Goal: Task Accomplishment & Management: Complete application form

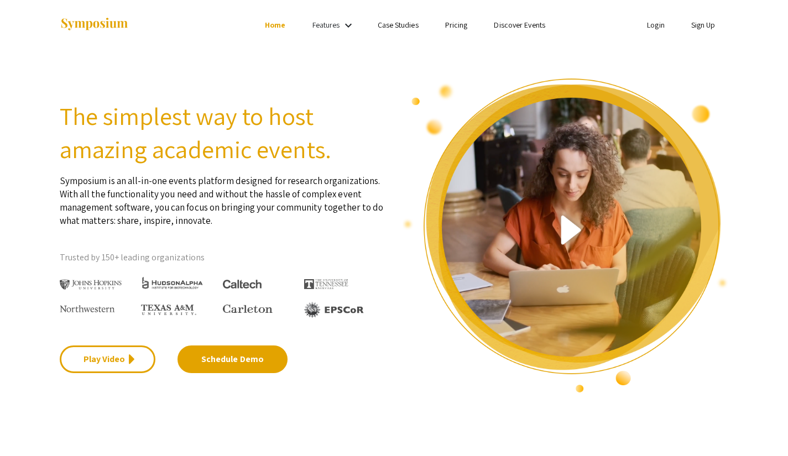
click at [697, 26] on link "Sign Up" at bounding box center [703, 25] width 24 height 10
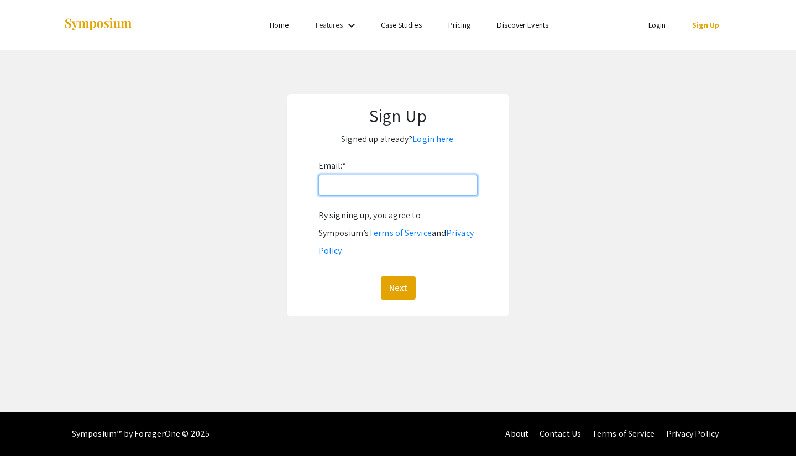
click at [341, 181] on input "Email: *" at bounding box center [397, 185] width 159 height 21
click at [392, 185] on input "[EMAIL_ADDRESS][PERSON_NAME][DOMAIN_NAME]" at bounding box center [397, 185] width 159 height 21
type input "[EMAIL_ADDRESS][DOMAIN_NAME]"
click at [456, 67] on div "Skip navigation Home Features keyboard_arrow_down Case Studies Pricing Discover…" at bounding box center [398, 206] width 796 height 412
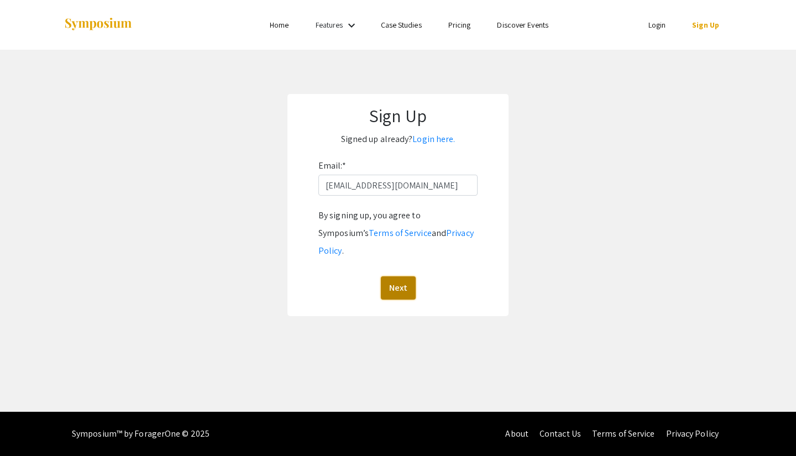
click at [402, 276] on button "Next" at bounding box center [398, 287] width 35 height 23
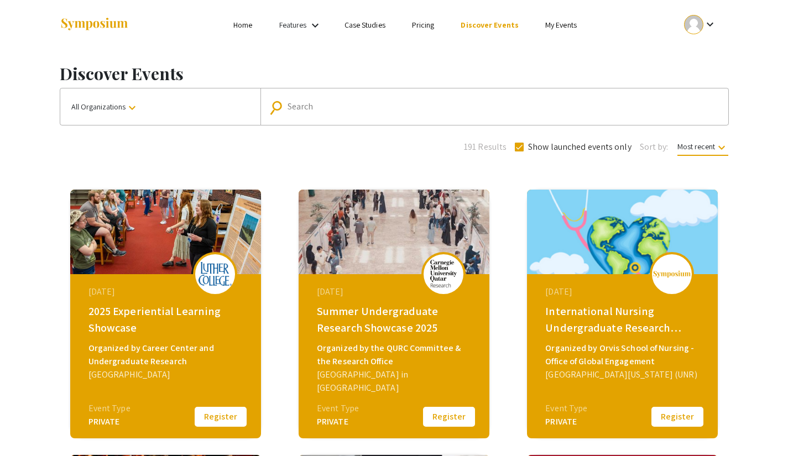
click at [445, 416] on button "Register" at bounding box center [448, 416] width 55 height 23
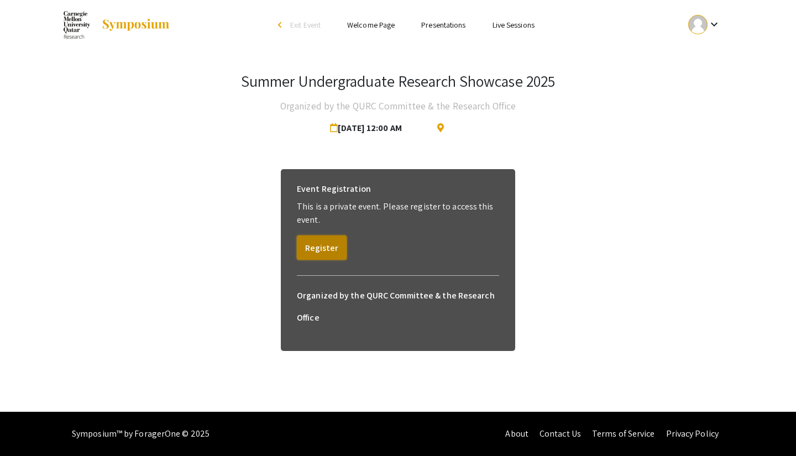
click at [332, 245] on button "Register" at bounding box center [322, 248] width 50 height 24
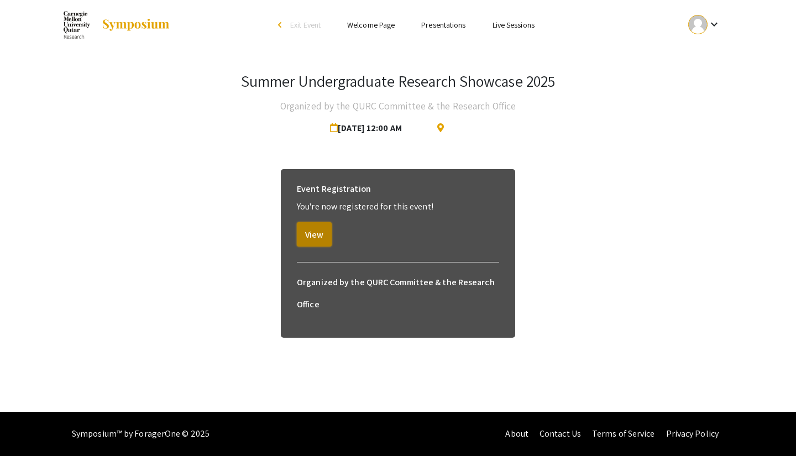
click at [329, 240] on button "View" at bounding box center [314, 234] width 35 height 24
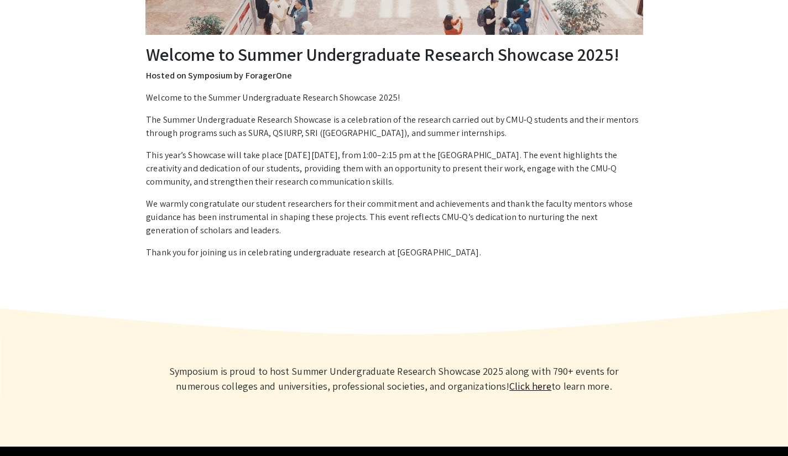
scroll to position [187, 0]
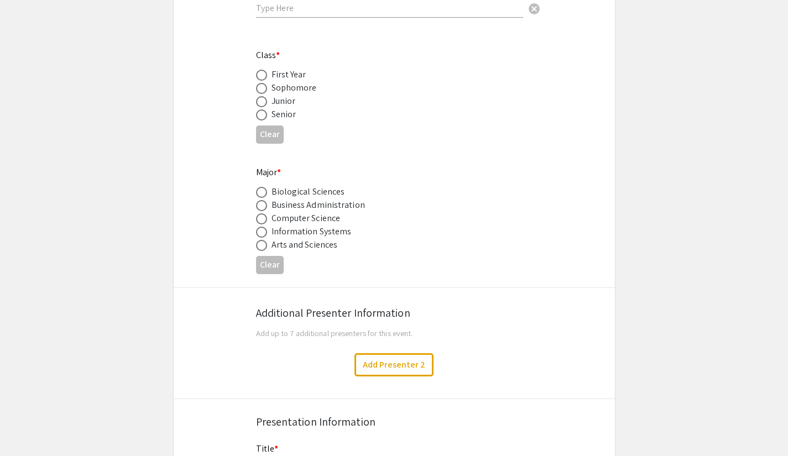
scroll to position [396, 0]
click at [383, 369] on button "Add Presenter 2" at bounding box center [393, 364] width 79 height 23
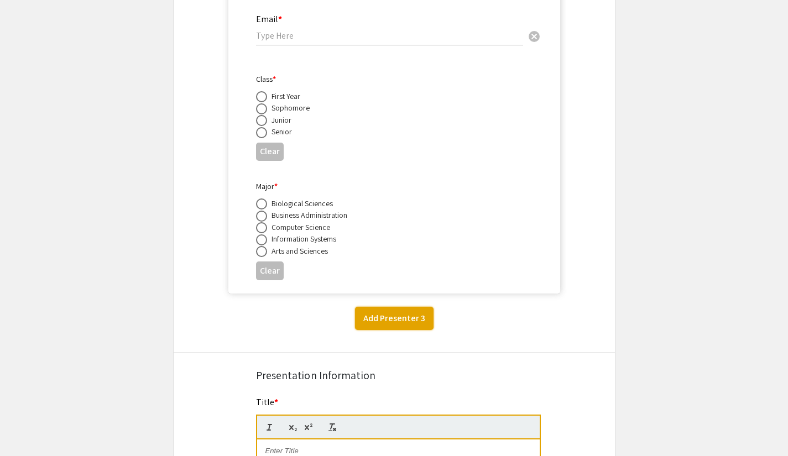
scroll to position [895, 0]
click at [395, 316] on button "Add Presenter 3" at bounding box center [394, 317] width 79 height 23
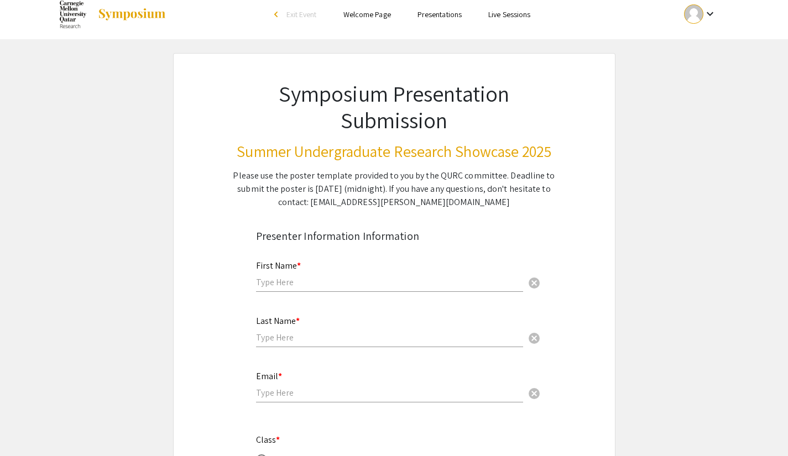
scroll to position [11, 0]
click at [339, 279] on input "text" at bounding box center [389, 282] width 267 height 12
type input "[PERSON_NAME]"
click at [303, 337] on input "text" at bounding box center [389, 337] width 267 height 12
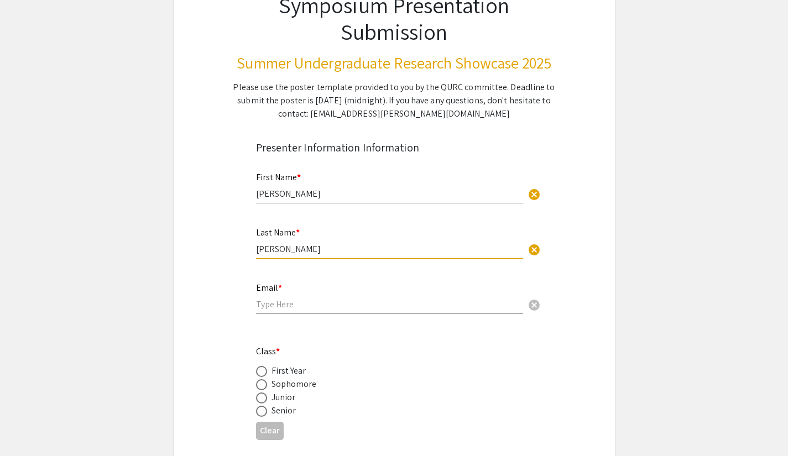
scroll to position [100, 0]
type input "[PERSON_NAME]"
click at [284, 311] on div "Email * cancel" at bounding box center [389, 292] width 267 height 42
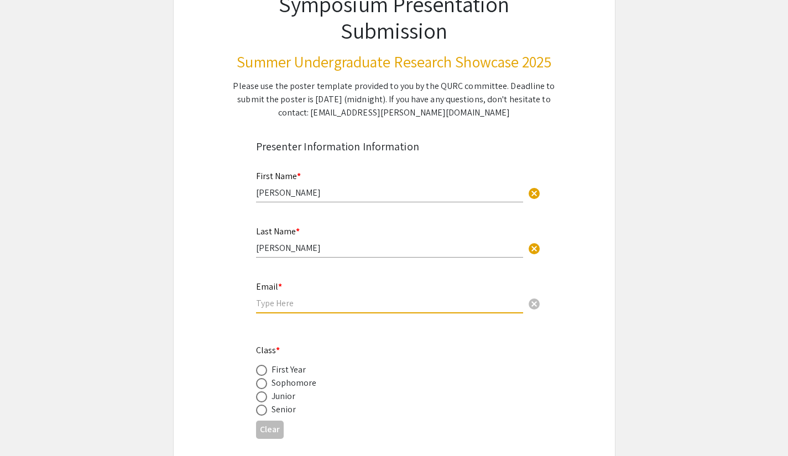
click at [286, 304] on input "email" at bounding box center [389, 303] width 267 height 12
drag, startPoint x: 322, startPoint y: 302, endPoint x: 296, endPoint y: 307, distance: 26.5
click at [296, 307] on input "[EMAIL_ADDRESS][PERSON_NAME][DOMAIN_NAME]" at bounding box center [389, 303] width 267 height 12
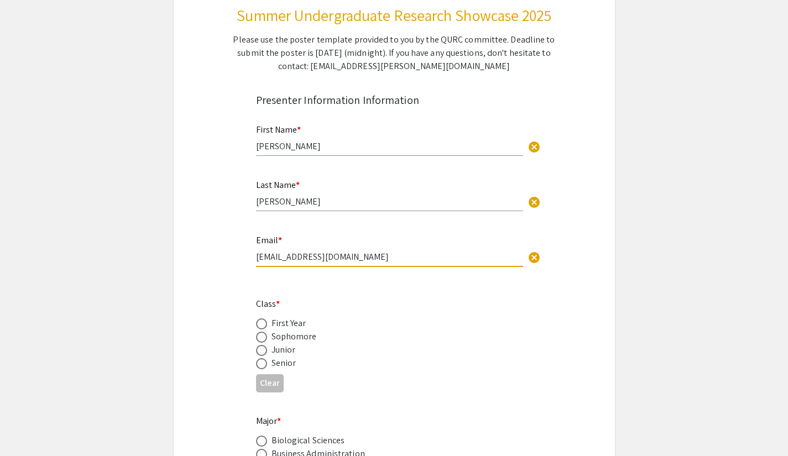
scroll to position [147, 0]
type input "[EMAIL_ADDRESS][DOMAIN_NAME]"
click at [270, 323] on label at bounding box center [263, 323] width 15 height 11
click at [267, 323] on input "radio" at bounding box center [261, 323] width 11 height 11
radio input "true"
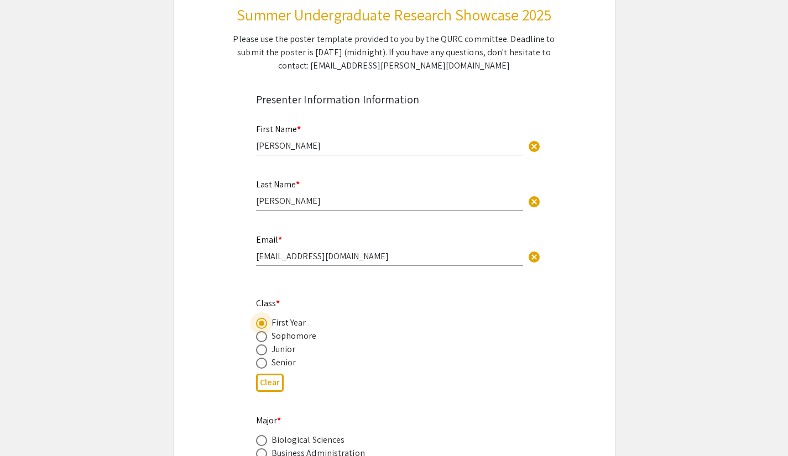
click at [279, 337] on div "Sophomore" at bounding box center [293, 335] width 45 height 13
click at [263, 335] on span at bounding box center [261, 336] width 11 height 11
click at [263, 335] on input "radio" at bounding box center [261, 336] width 11 height 11
radio input "true"
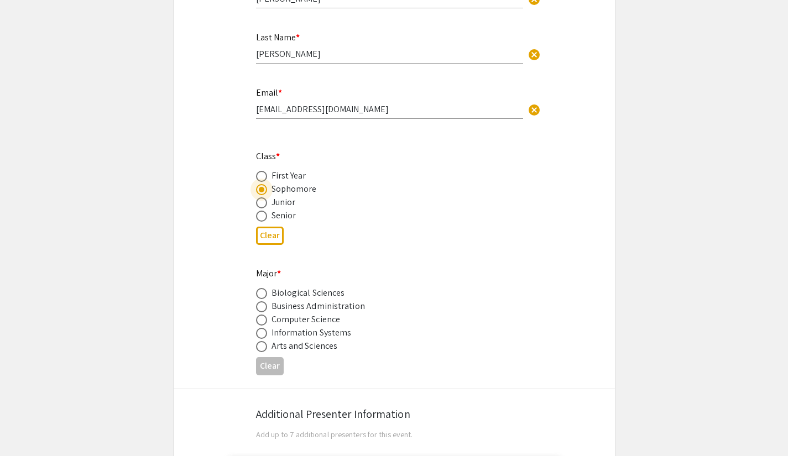
scroll to position [295, 0]
click at [292, 321] on div "Computer Science" at bounding box center [305, 318] width 69 height 13
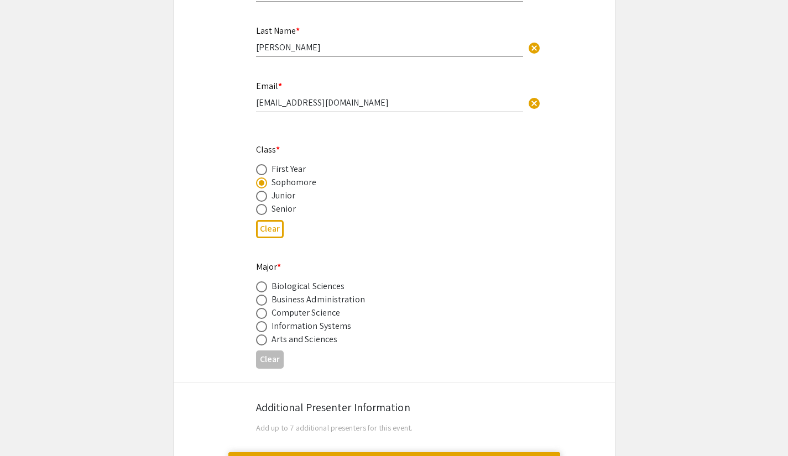
scroll to position [301, 0]
click at [261, 311] on span at bounding box center [261, 312] width 11 height 11
click at [261, 311] on input "radio" at bounding box center [261, 312] width 11 height 11
radio input "true"
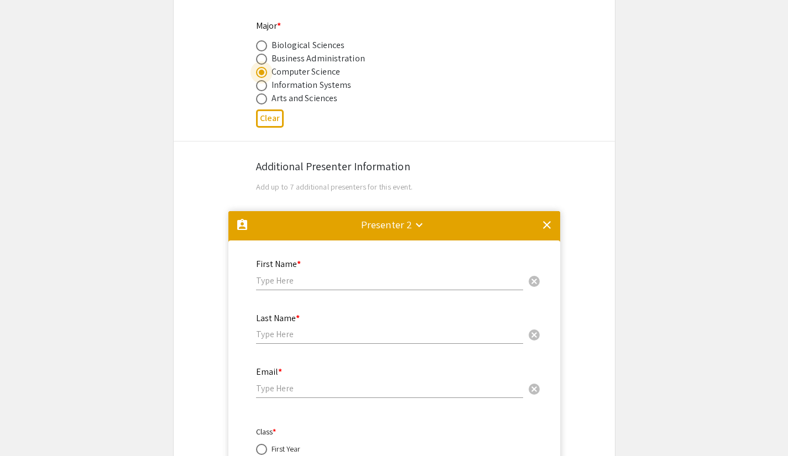
scroll to position [542, 0]
click at [290, 285] on input "text" at bounding box center [389, 280] width 267 height 12
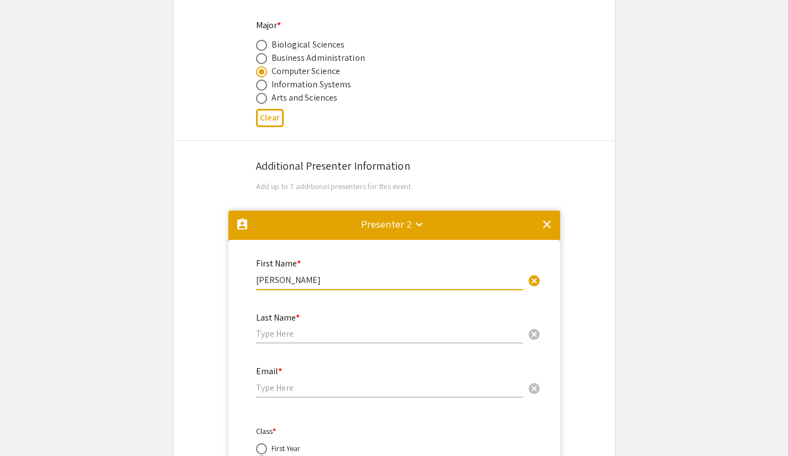
type input "[PERSON_NAME]"
click at [304, 344] on div "Last Name * cancel" at bounding box center [389, 323] width 267 height 42
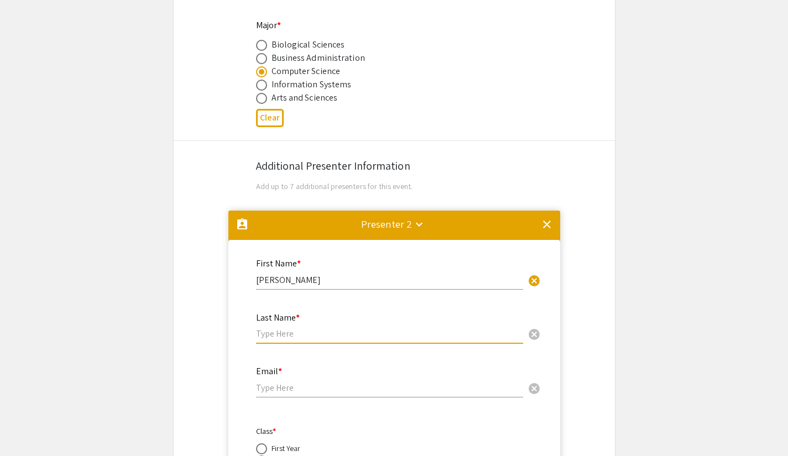
paste input "Semsayan"
type input "Semsayan"
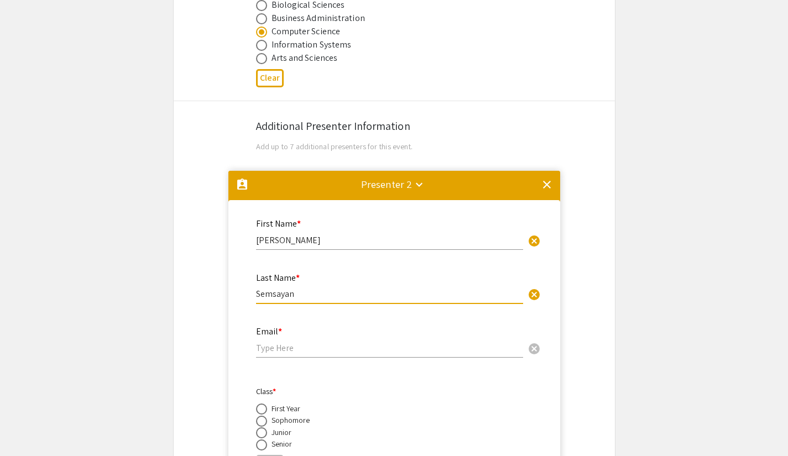
scroll to position [583, 0]
click at [305, 343] on input "email" at bounding box center [389, 348] width 267 height 12
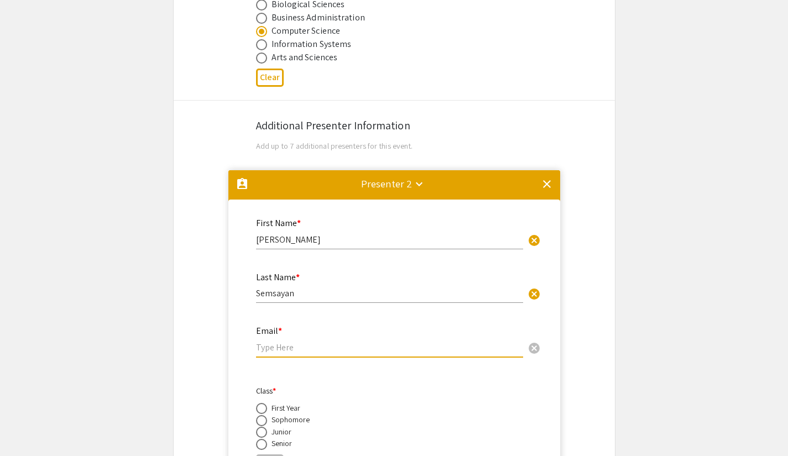
paste input "[EMAIL_ADDRESS][PERSON_NAME][DOMAIN_NAME]"
drag, startPoint x: 301, startPoint y: 350, endPoint x: 328, endPoint y: 350, distance: 27.1
click at [328, 350] on input "[EMAIL_ADDRESS][PERSON_NAME][DOMAIN_NAME]" at bounding box center [389, 348] width 267 height 12
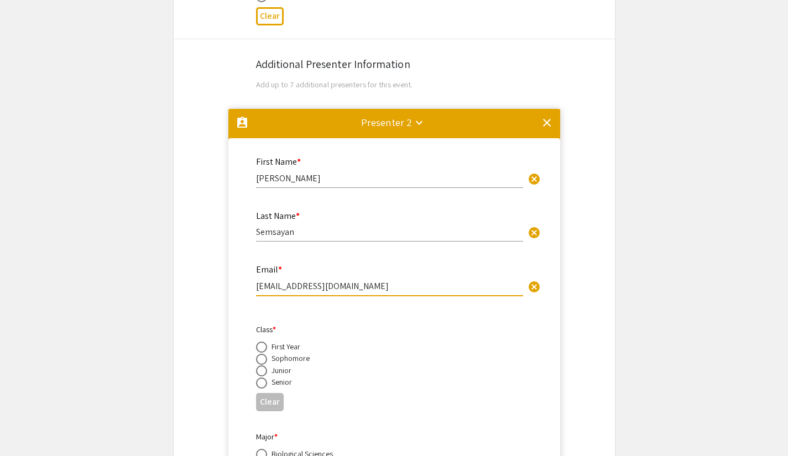
scroll to position [646, 0]
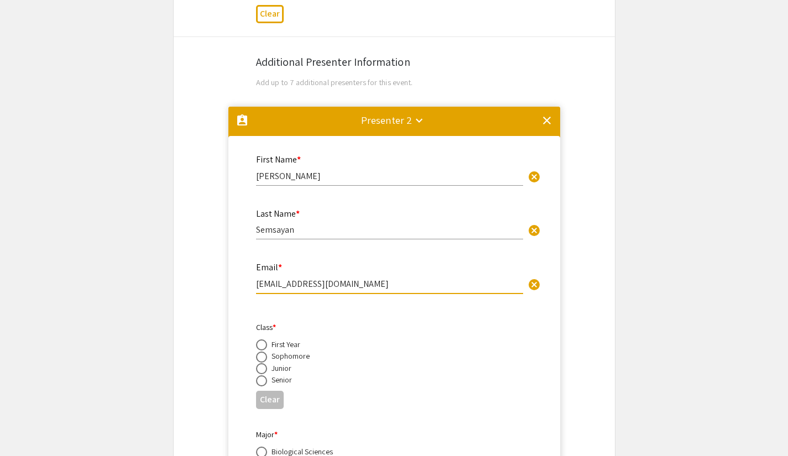
type input "[EMAIL_ADDRESS][DOMAIN_NAME]"
click at [300, 360] on div "Sophomore" at bounding box center [290, 355] width 38 height 11
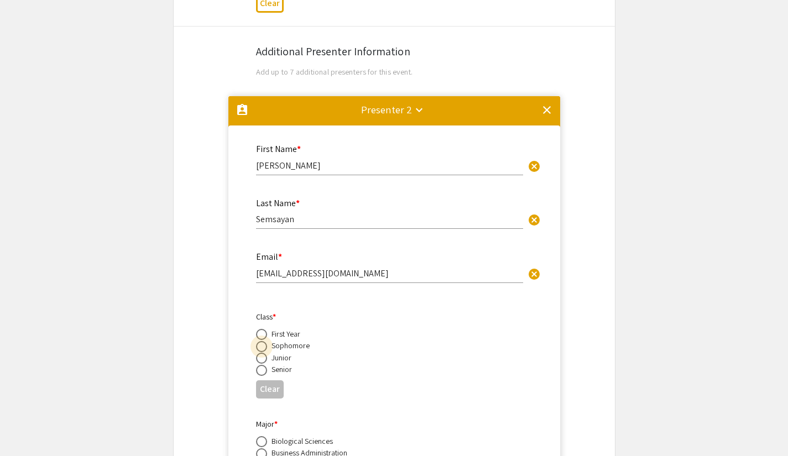
click at [266, 348] on span at bounding box center [261, 346] width 11 height 11
click at [266, 348] on input "radio" at bounding box center [261, 346] width 11 height 11
radio input "true"
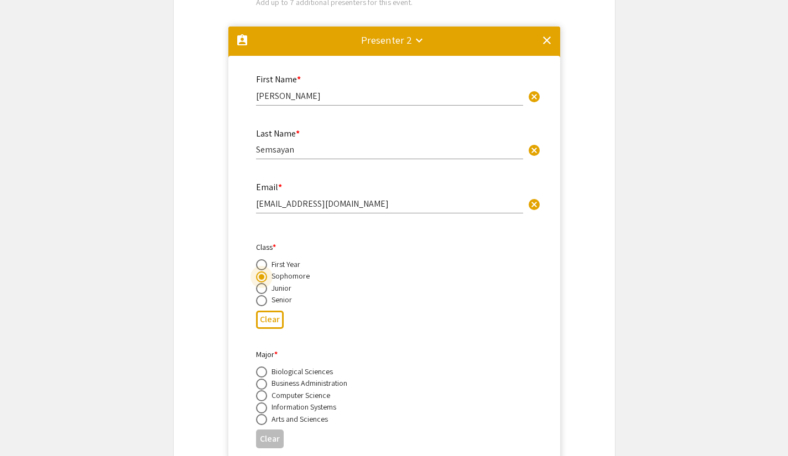
scroll to position [728, 0]
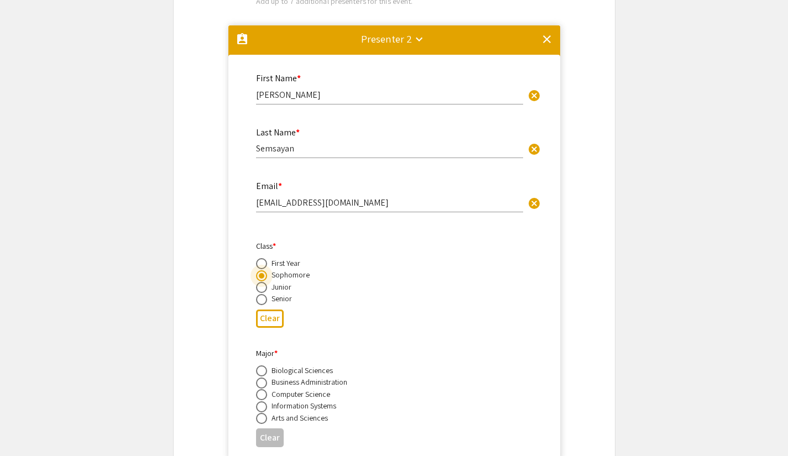
click at [263, 394] on span at bounding box center [261, 394] width 11 height 11
click at [263, 394] on input "radio" at bounding box center [261, 394] width 11 height 11
radio input "true"
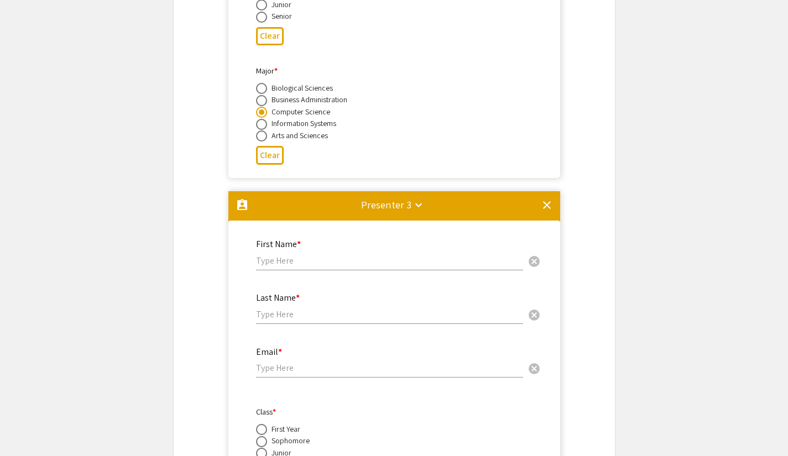
scroll to position [1011, 0]
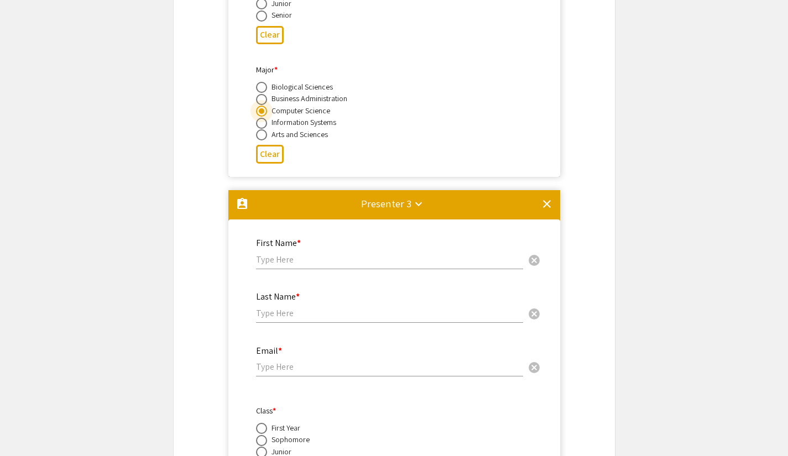
click at [292, 259] on input "text" at bounding box center [389, 260] width 267 height 12
type input "Mikiyas"
click at [279, 312] on input "text" at bounding box center [389, 313] width 267 height 12
paste input "[PERSON_NAME]"
type input "[PERSON_NAME]"
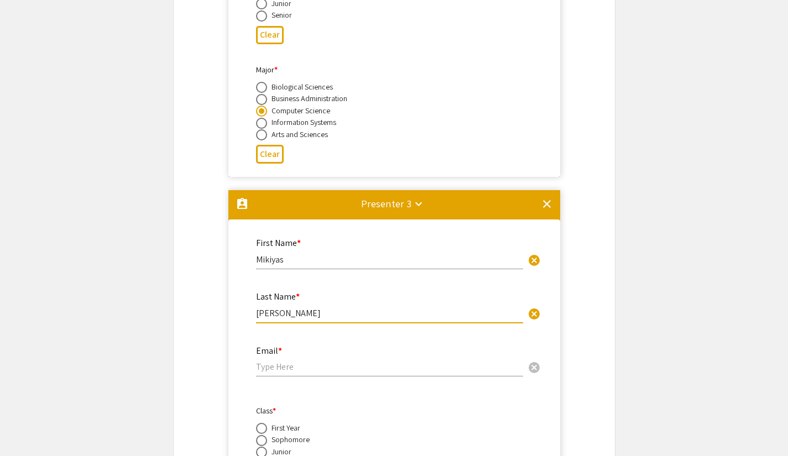
click at [295, 363] on div "Email * cancel" at bounding box center [389, 356] width 267 height 42
paste input "[EMAIL_ADDRESS][PERSON_NAME][DOMAIN_NAME]"
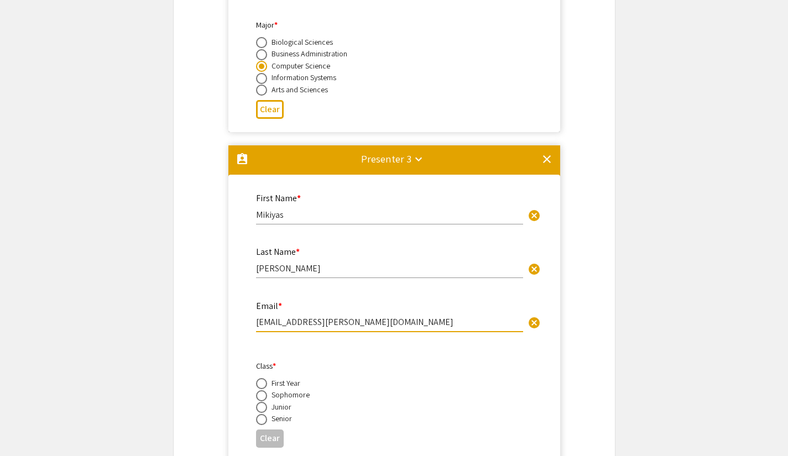
scroll to position [1056, 0]
drag, startPoint x: 320, startPoint y: 329, endPoint x: 294, endPoint y: 327, distance: 25.5
click at [294, 327] on input "[EMAIL_ADDRESS][PERSON_NAME][DOMAIN_NAME]" at bounding box center [389, 322] width 267 height 12
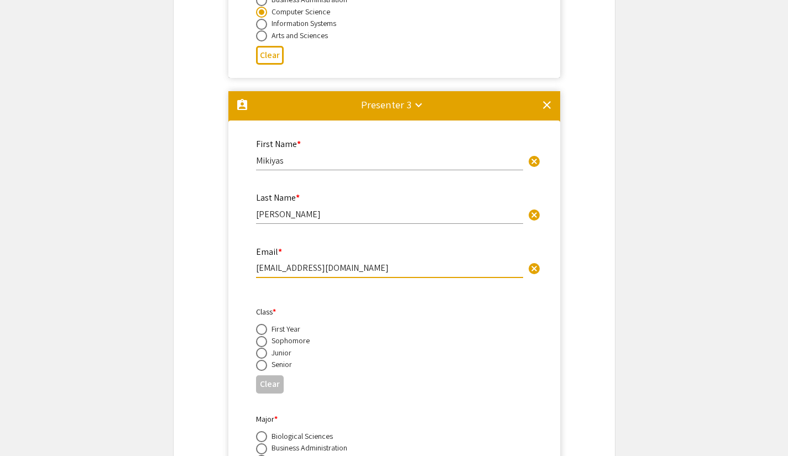
scroll to position [1112, 0]
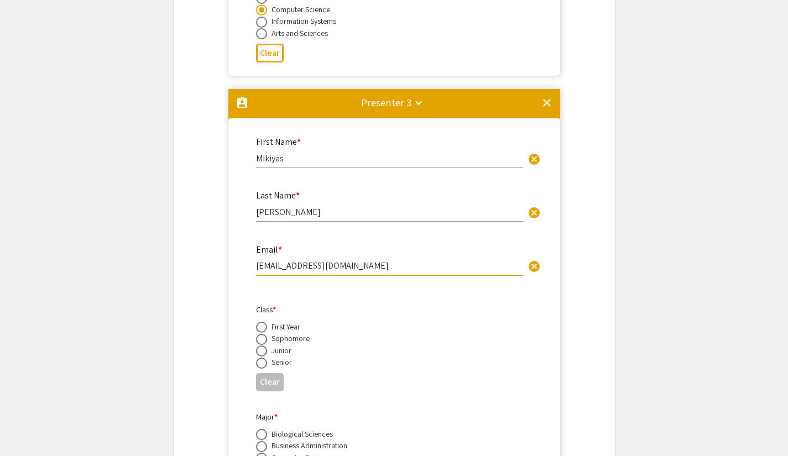
type input "[EMAIL_ADDRESS][DOMAIN_NAME]"
click at [275, 342] on div "Sophomore" at bounding box center [290, 338] width 38 height 11
click at [260, 339] on span at bounding box center [261, 339] width 11 height 11
click at [260, 339] on input "radio" at bounding box center [261, 339] width 11 height 11
radio input "true"
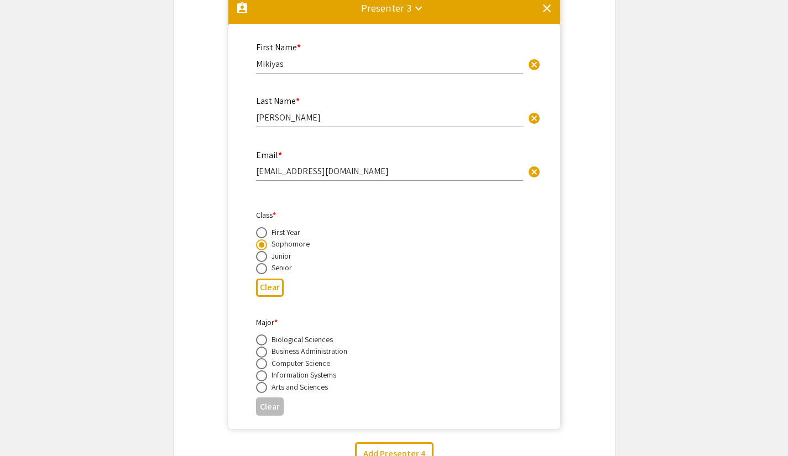
scroll to position [1207, 0]
click at [260, 366] on span at bounding box center [261, 363] width 11 height 11
click at [260, 366] on input "radio" at bounding box center [261, 363] width 11 height 11
radio input "true"
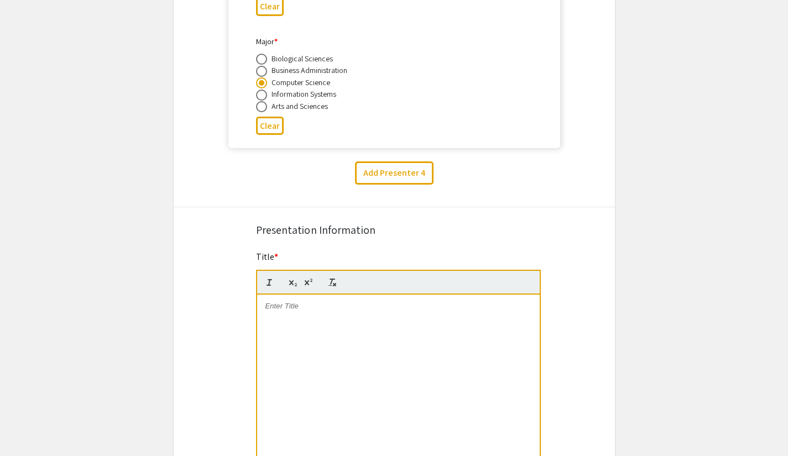
scroll to position [1591, 0]
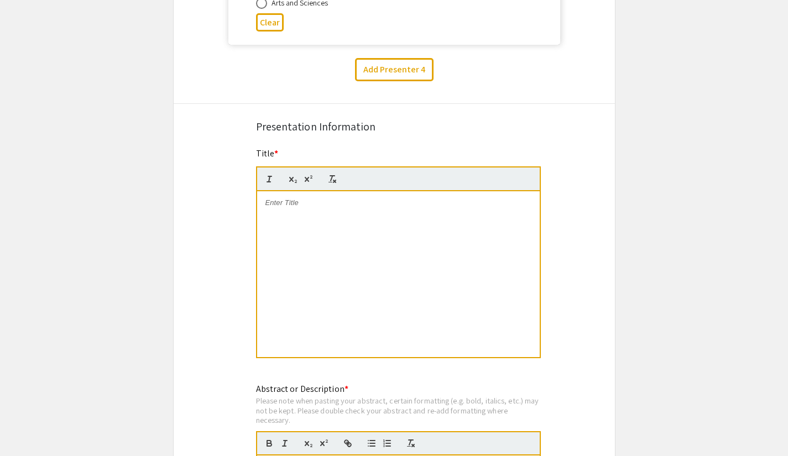
click at [323, 236] on div at bounding box center [398, 274] width 282 height 166
click at [295, 225] on div "Enhancing Disordered Speech ASR through LLM-Based Postprocessing" at bounding box center [398, 274] width 282 height 166
click at [342, 207] on strong "Enhancing Disordered Speech ASR through LLM-Based Postprocessing" at bounding box center [398, 202] width 250 height 8
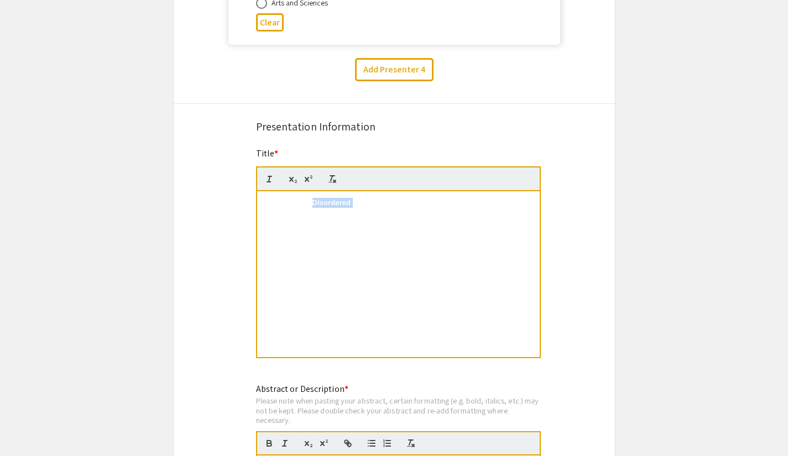
click at [342, 207] on strong "Enhancing Disordered Speech ASR through LLM-Based Postprocessing" at bounding box center [398, 202] width 250 height 8
click at [335, 216] on div "Enhancing Disordered Speech ASR through LLM-Based Postprocessing" at bounding box center [398, 274] width 282 height 166
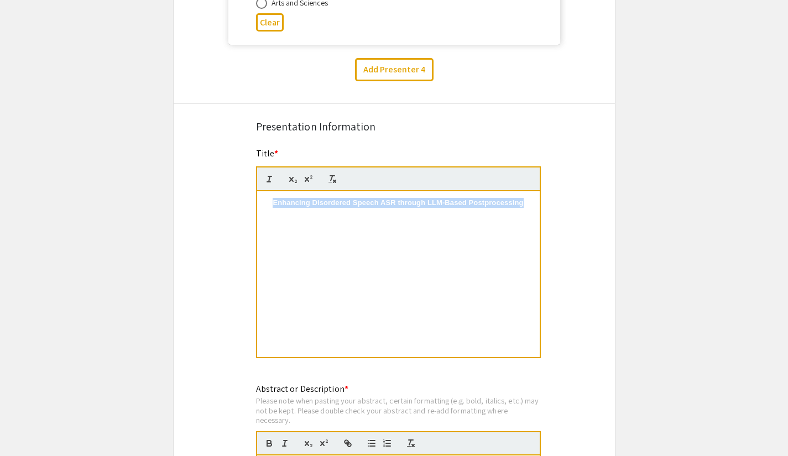
click at [335, 216] on div "Enhancing Disordered Speech ASR through LLM-Based Postprocessing" at bounding box center [398, 274] width 282 height 166
click at [265, 205] on p at bounding box center [398, 203] width 266 height 10
drag, startPoint x: 402, startPoint y: 236, endPoint x: 107, endPoint y: 213, distance: 295.5
drag, startPoint x: 443, startPoint y: 239, endPoint x: 196, endPoint y: 117, distance: 275.2
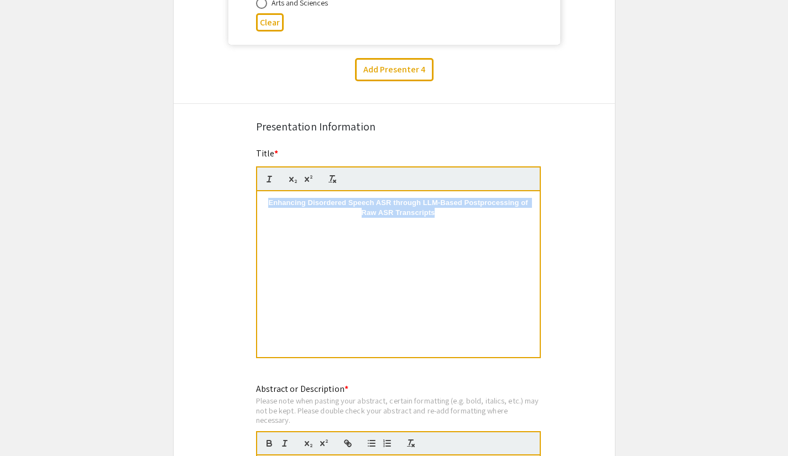
click at [447, 257] on div "Enhancing Disordered Speech ASR through LLM-Based Postprocessing of Raw ASR Tra…" at bounding box center [398, 274] width 282 height 166
drag, startPoint x: 458, startPoint y: 228, endPoint x: 201, endPoint y: 193, distance: 258.9
drag, startPoint x: 263, startPoint y: 203, endPoint x: 534, endPoint y: 347, distance: 306.4
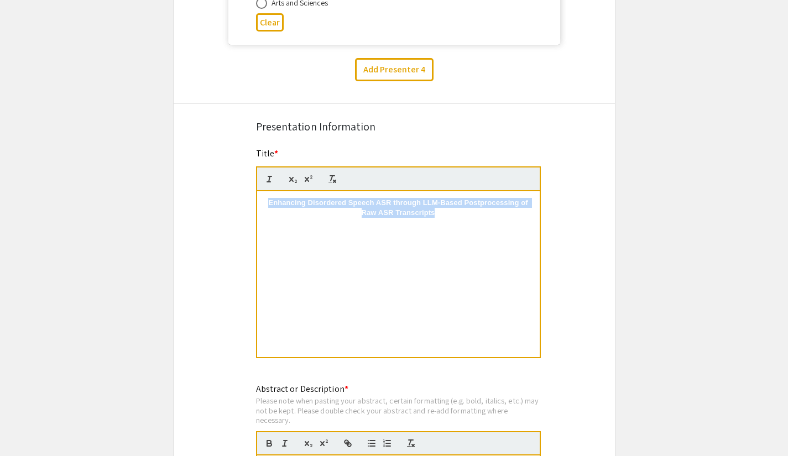
click at [534, 347] on div "Enhancing Disordered Speech ASR through LLM-Based Postprocessing of Raw ASR Tra…" at bounding box center [398, 274] width 282 height 166
click at [412, 250] on div "Enhancing Disordered Speech ASR through LLM-Based Postprocessing of Raw ASR Tra…" at bounding box center [398, 274] width 282 height 166
drag, startPoint x: 480, startPoint y: 233, endPoint x: 218, endPoint y: 195, distance: 264.8
drag, startPoint x: 468, startPoint y: 222, endPoint x: 221, endPoint y: 189, distance: 249.3
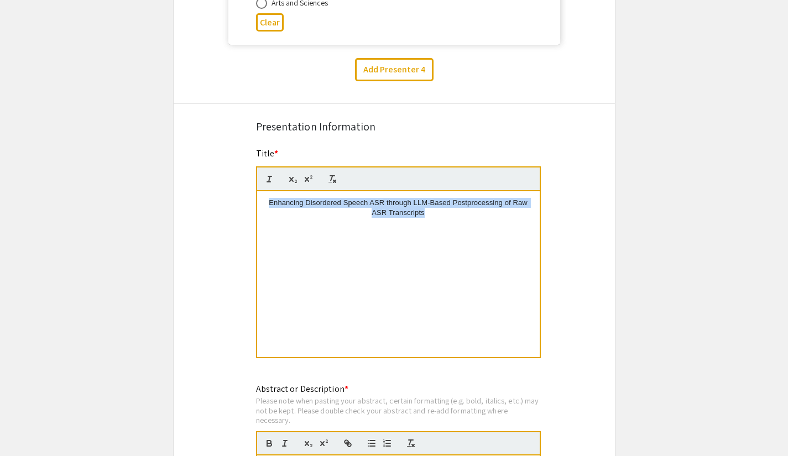
click at [399, 265] on div "Enhancing Disordered Speech ASR through LLM-Based Postprocessing of Raw ASR Tra…" at bounding box center [398, 274] width 282 height 166
click at [494, 216] on p "Enhancing Disordered Speech ASR through LLM-Based Postprocessing of Raw ASR Tra…" at bounding box center [398, 208] width 266 height 20
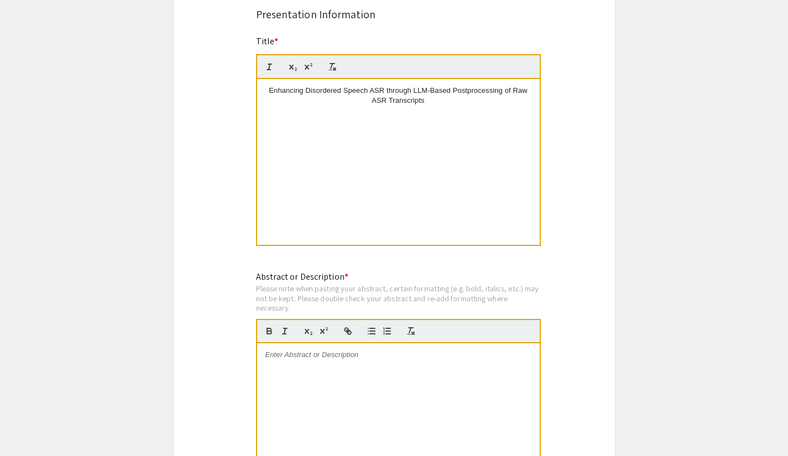
scroll to position [1704, 0]
click at [449, 111] on div "Enhancing Disordered Speech ASR through LLM-Based Postprocessing of Raw ASR Tra…" at bounding box center [398, 162] width 282 height 166
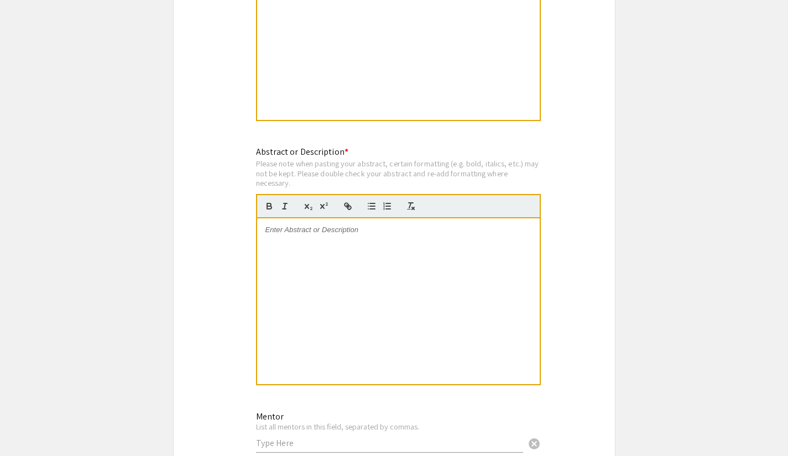
scroll to position [1829, 0]
click at [409, 231] on p at bounding box center [398, 229] width 266 height 10
click at [300, 243] on div at bounding box center [398, 301] width 282 height 166
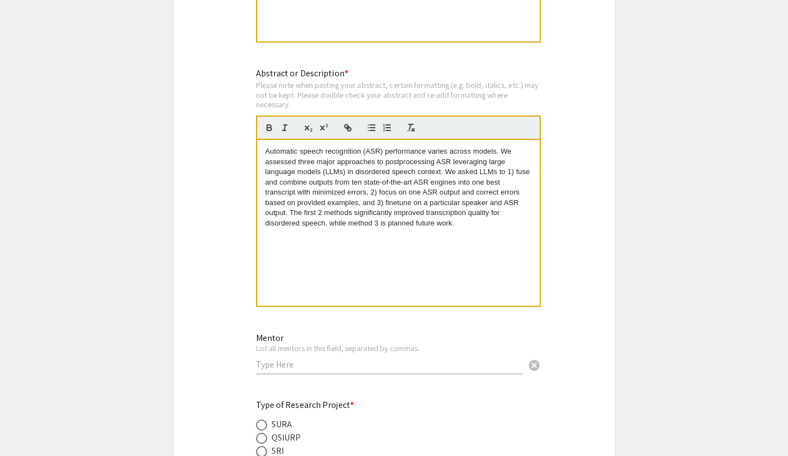
scroll to position [1907, 0]
drag, startPoint x: 388, startPoint y: 228, endPoint x: 451, endPoint y: 229, distance: 63.6
click at [451, 228] on p "Automatic speech recognition (ASR) performance varies across models. We assesse…" at bounding box center [398, 187] width 266 height 82
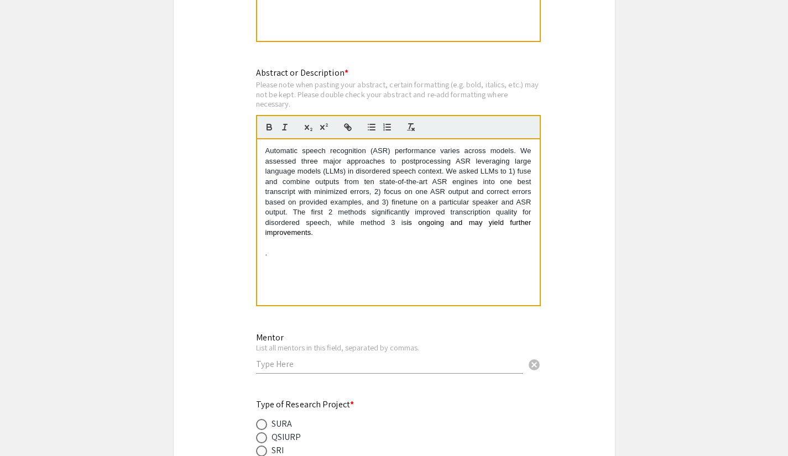
scroll to position [0, 0]
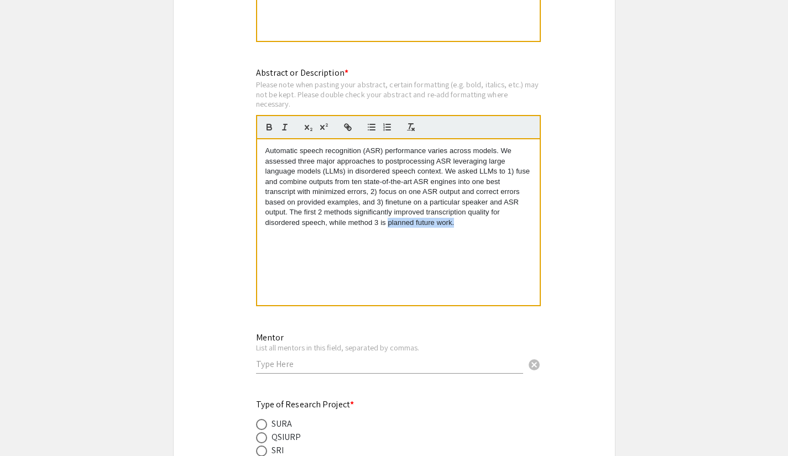
drag, startPoint x: 469, startPoint y: 229, endPoint x: 387, endPoint y: 232, distance: 81.9
click at [387, 232] on div "Automatic speech recognition (ASR) performance varies across models. We assesse…" at bounding box center [398, 222] width 282 height 166
click at [475, 224] on p "Automatic speech recognition (ASR) performance varies across models. We assesse…" at bounding box center [398, 187] width 266 height 82
drag, startPoint x: 468, startPoint y: 226, endPoint x: 381, endPoint y: 225, distance: 86.2
click at [381, 225] on p "Automatic speech recognition (ASR) performance varies across models. We assesse…" at bounding box center [398, 187] width 266 height 82
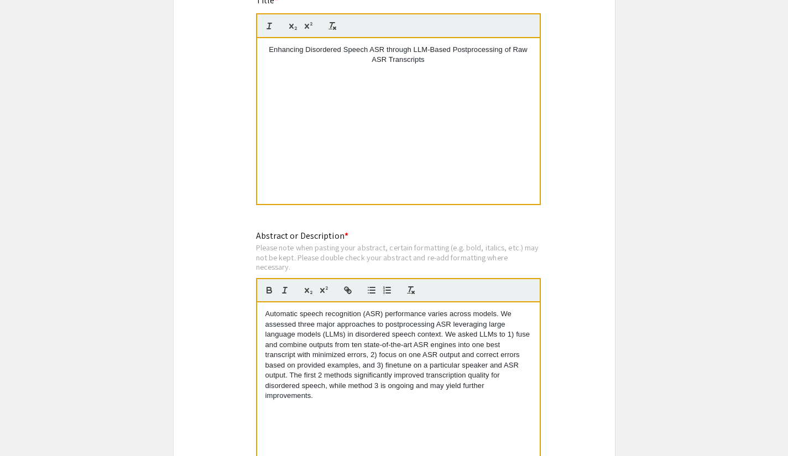
scroll to position [1739, 0]
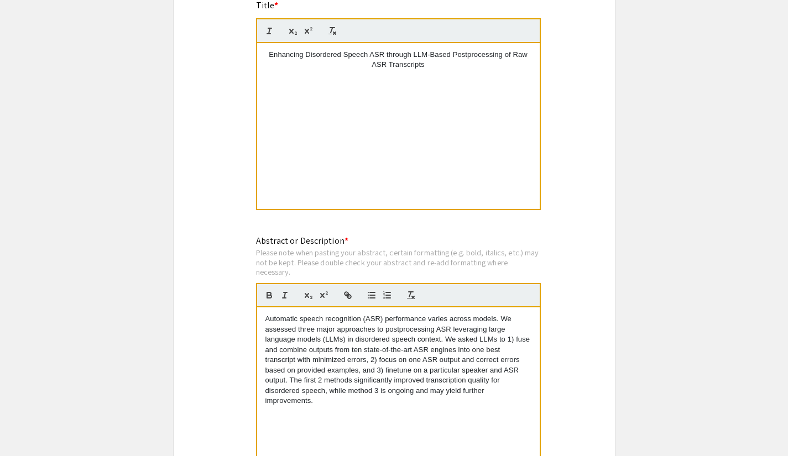
click at [435, 79] on div "Enhancing Disordered Speech ASR through LLM-Based Postprocessing of Raw ASR Tra…" at bounding box center [398, 126] width 282 height 166
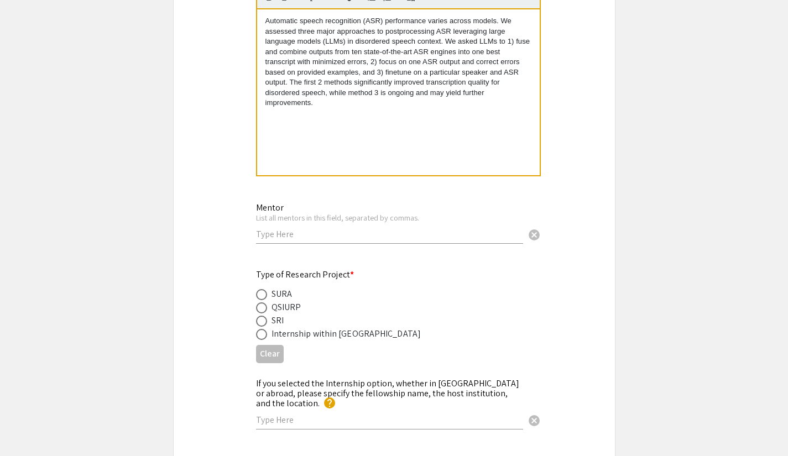
scroll to position [2038, 0]
click at [374, 239] on input "text" at bounding box center [389, 234] width 267 height 12
paste input "do Feo-Flushing"
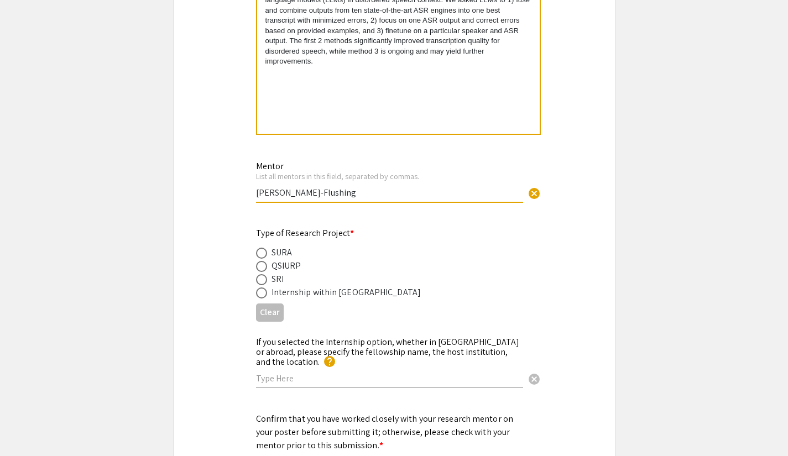
scroll to position [2079, 0]
type input "[PERSON_NAME]-Flushing"
click at [274, 257] on div "SURA" at bounding box center [281, 251] width 20 height 13
click at [258, 253] on span at bounding box center [261, 252] width 11 height 11
click at [258, 253] on input "radio" at bounding box center [261, 252] width 11 height 11
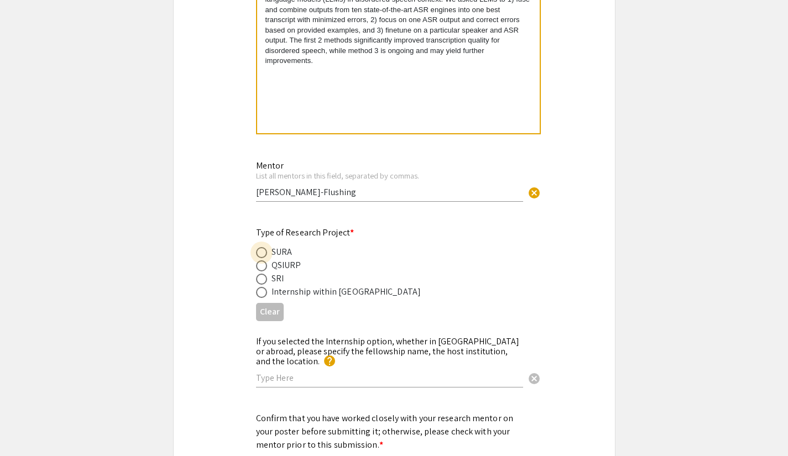
radio input "true"
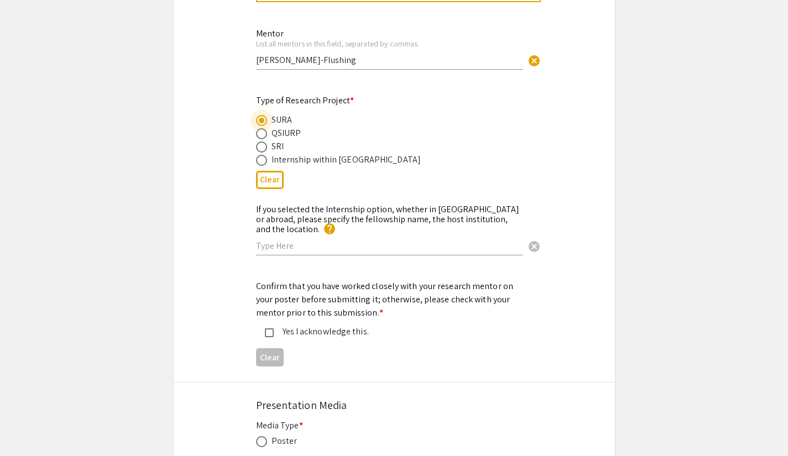
scroll to position [2342, 0]
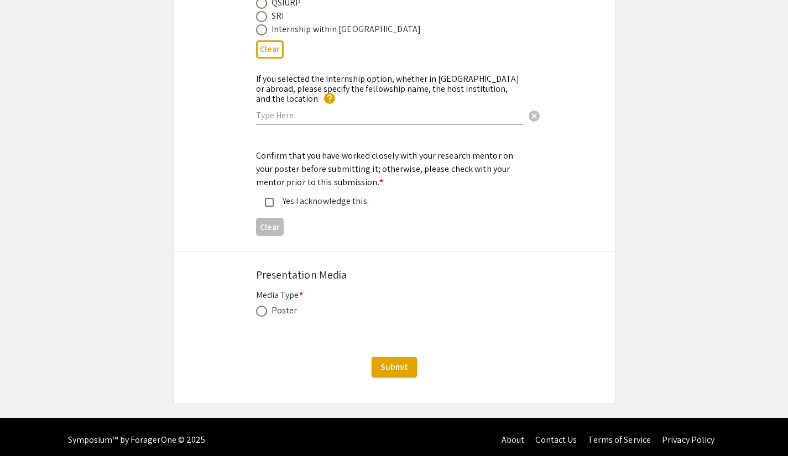
click at [281, 197] on div "Yes I acknowledge this." at bounding box center [390, 201] width 232 height 13
click at [287, 308] on div "Poster" at bounding box center [284, 310] width 26 height 13
click at [267, 307] on label at bounding box center [263, 311] width 15 height 11
click at [267, 307] on input "radio" at bounding box center [261, 311] width 11 height 11
radio input "true"
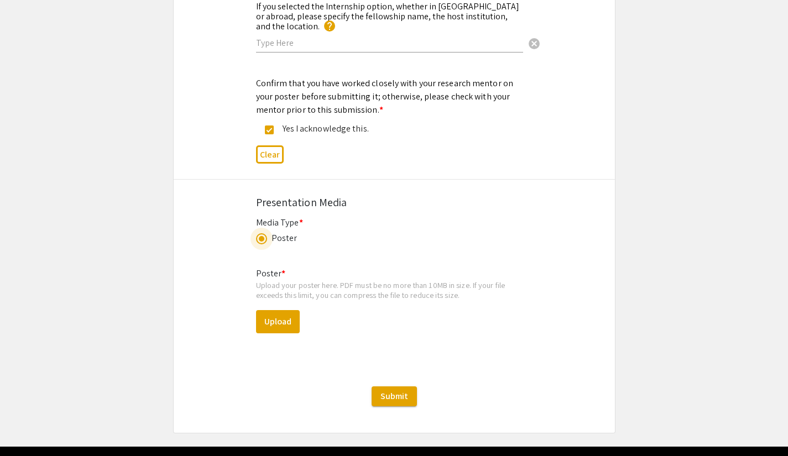
scroll to position [2417, 0]
